Goal: Task Accomplishment & Management: Use online tool/utility

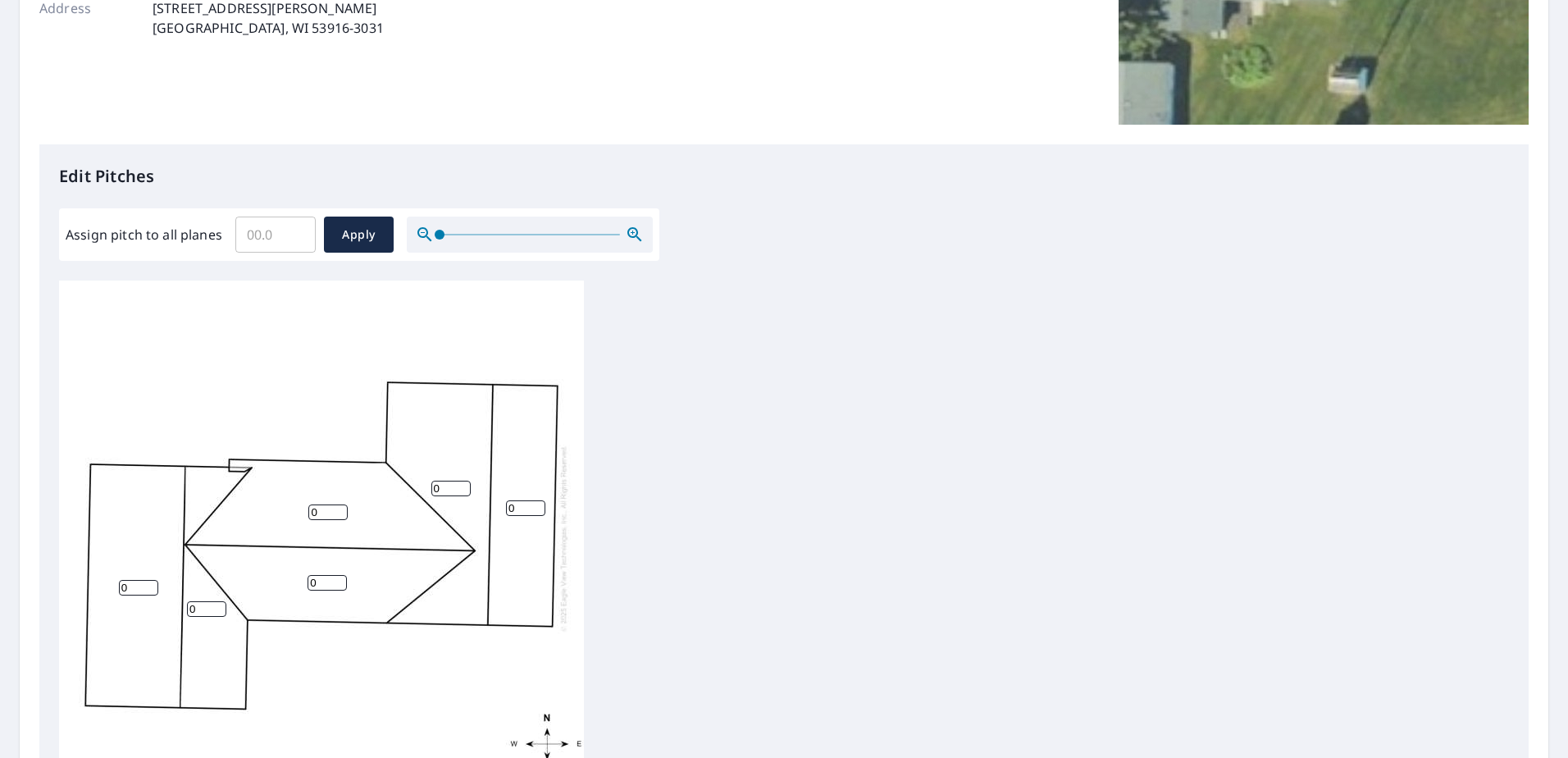
scroll to position [294, 0]
click at [273, 230] on input "Assign pitch to all planes" at bounding box center [275, 236] width 80 height 46
type input "4"
click at [372, 223] on button "Apply" at bounding box center [359, 236] width 70 height 36
type input "4"
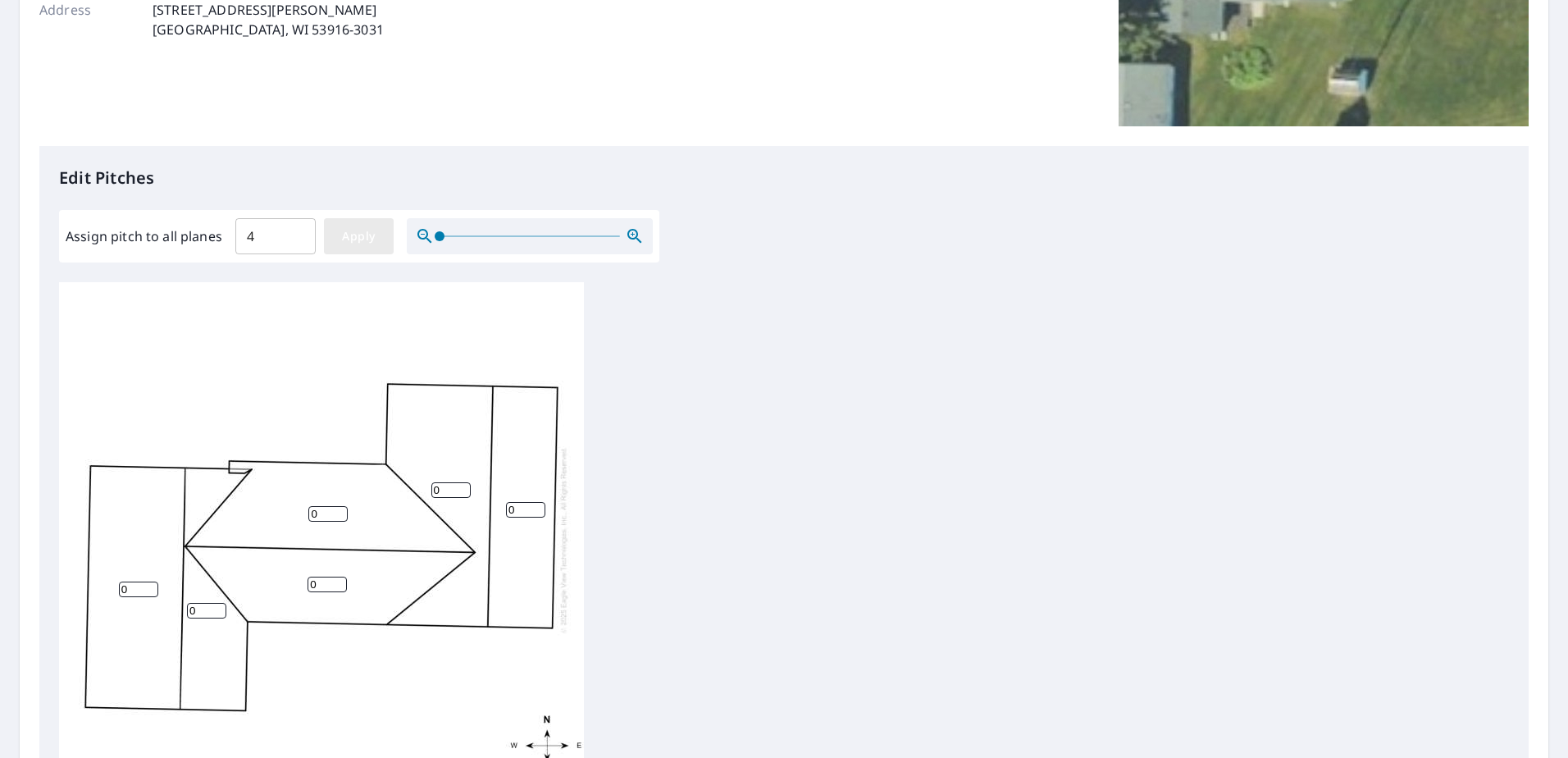
type input "4"
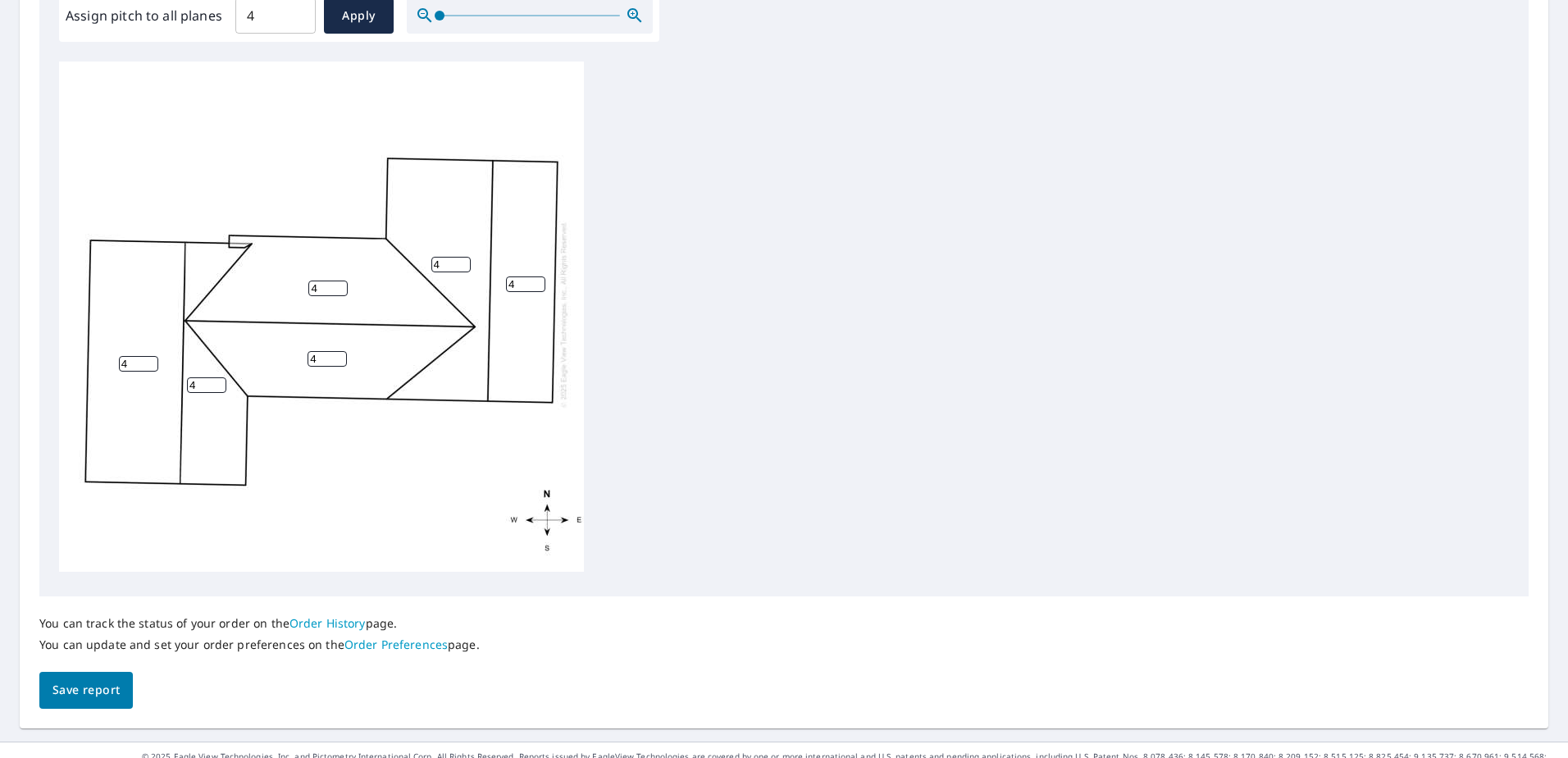
scroll to position [541, 0]
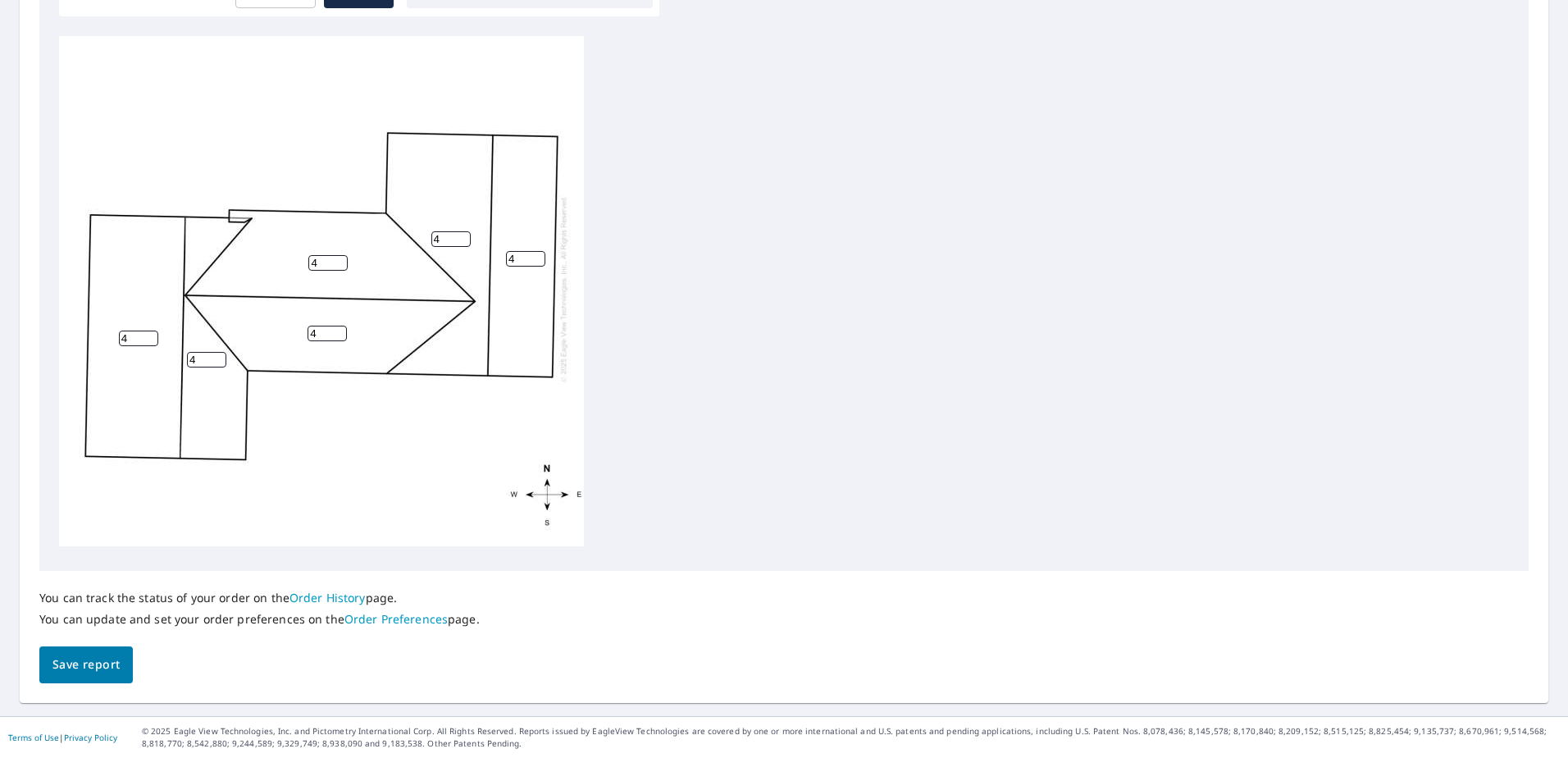
click at [106, 667] on span "Save report" at bounding box center [86, 665] width 67 height 21
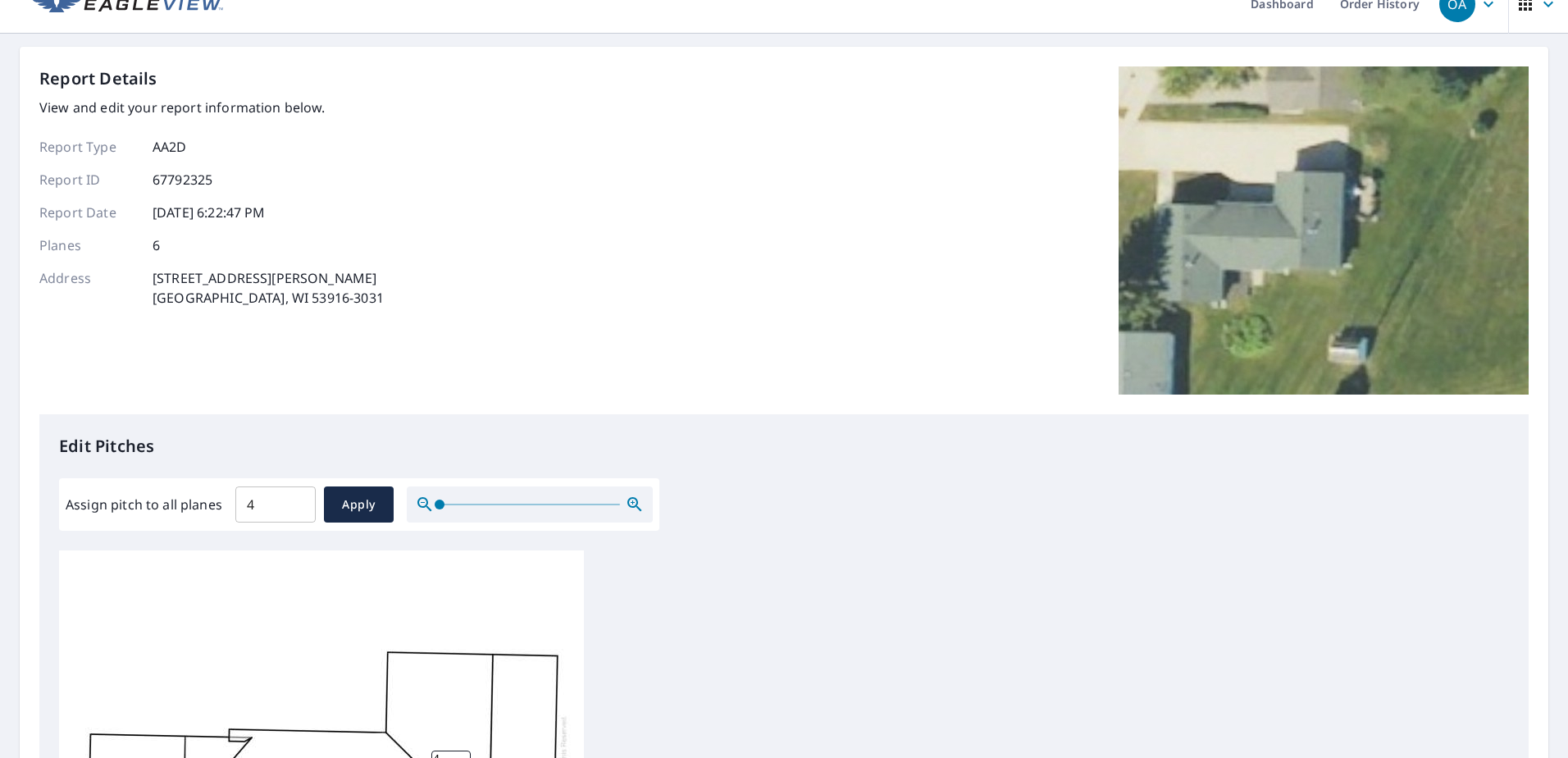
scroll to position [0, 0]
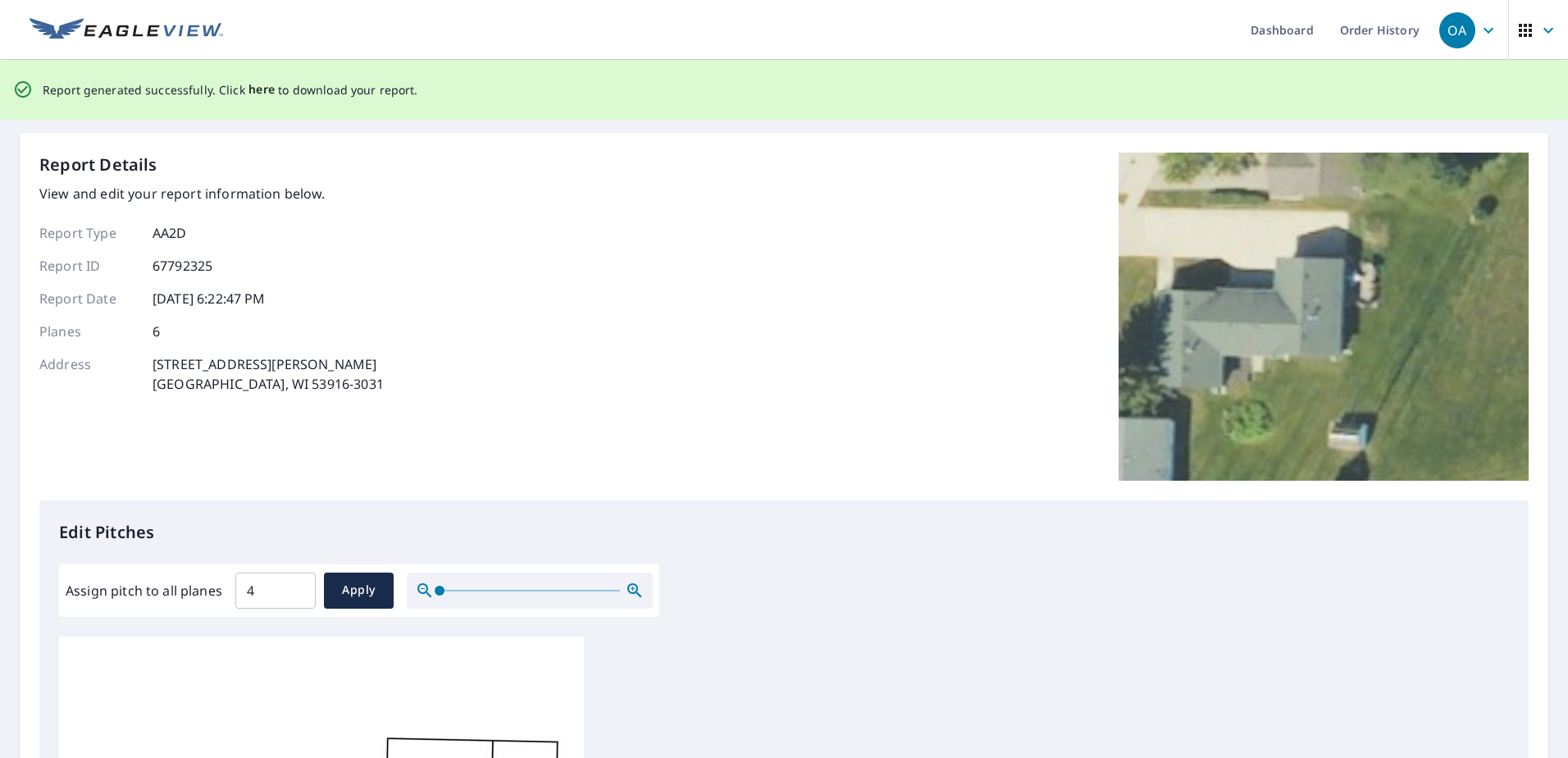
click at [256, 89] on span "here" at bounding box center [261, 90] width 27 height 21
